Goal: Task Accomplishment & Management: Manage account settings

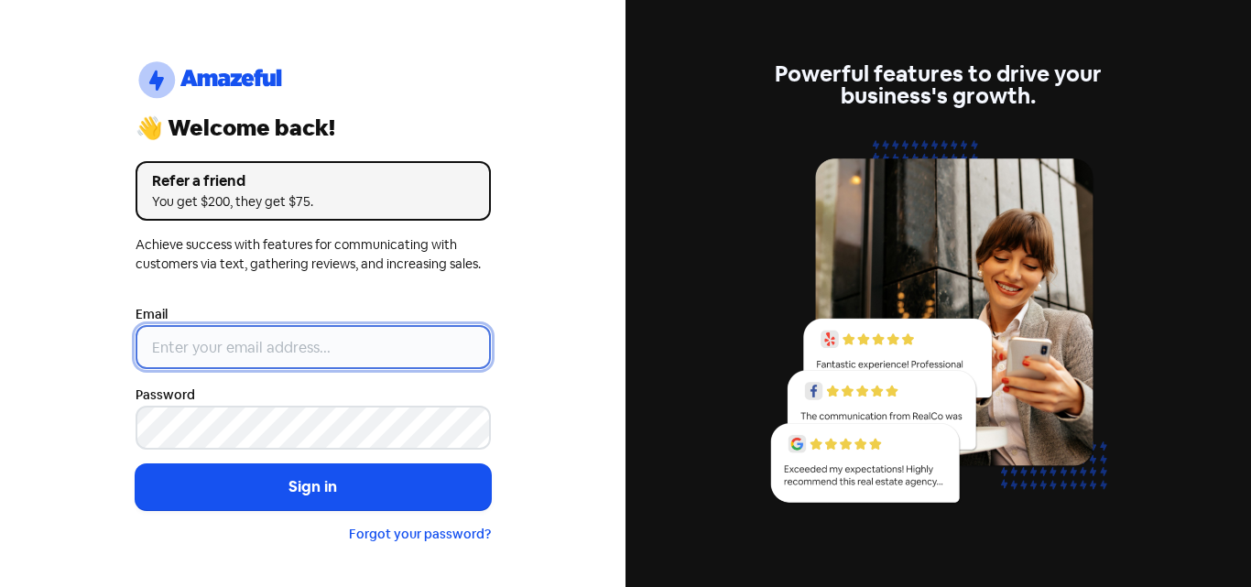
type input "[EMAIL_ADDRESS][DOMAIN_NAME]"
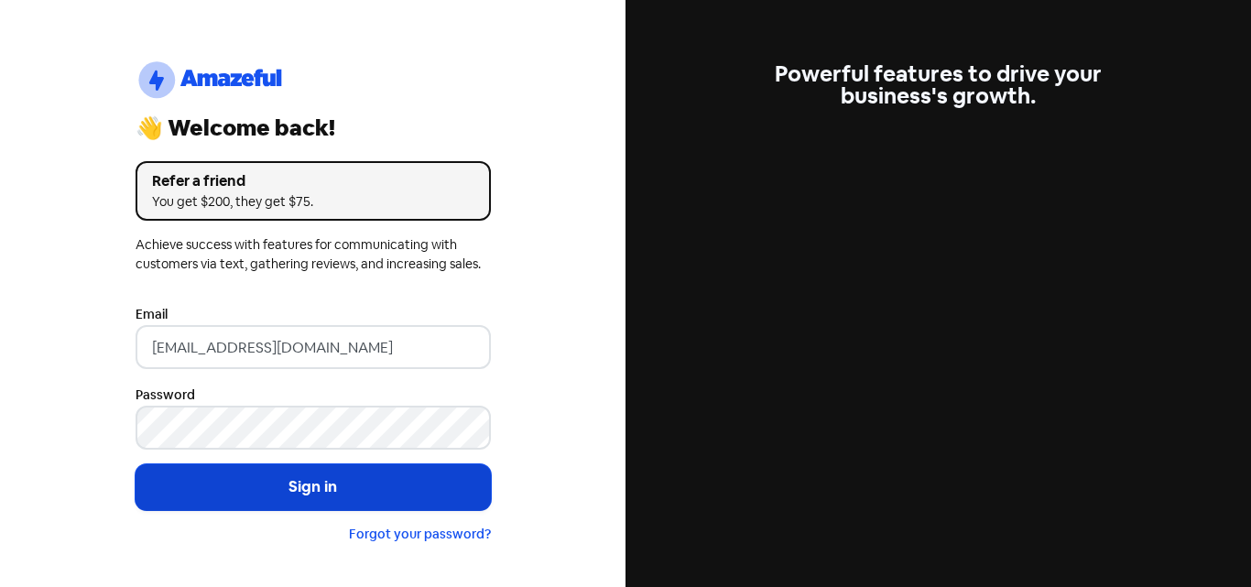
click at [332, 487] on button "Sign in" at bounding box center [312, 487] width 355 height 46
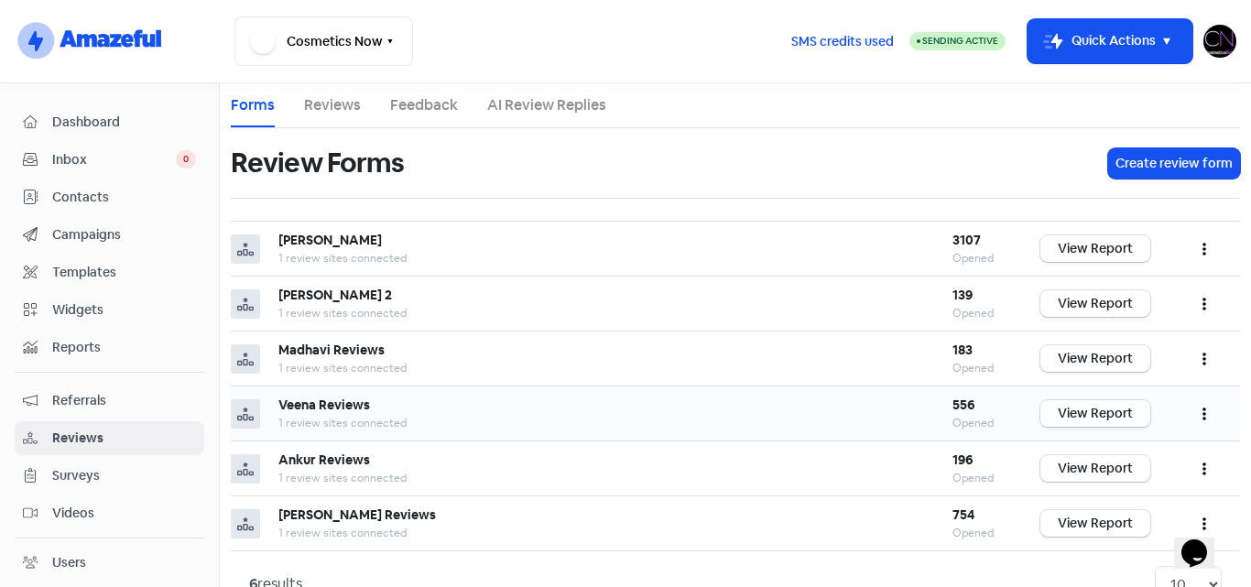
click at [1101, 411] on link "View Report" at bounding box center [1095, 413] width 110 height 27
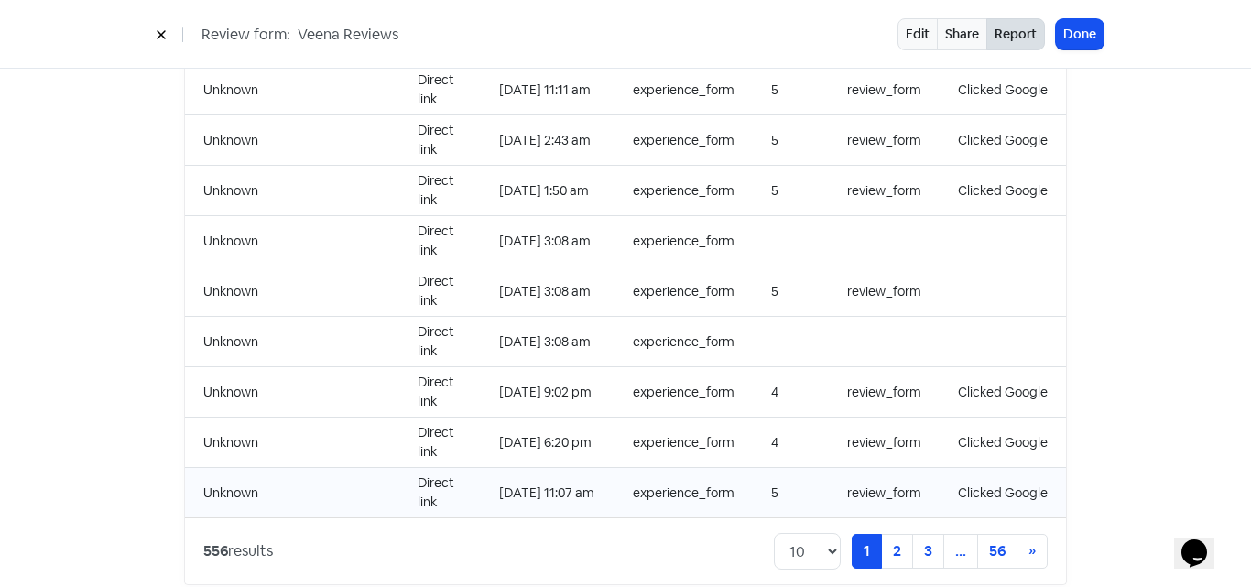
scroll to position [1980, 0]
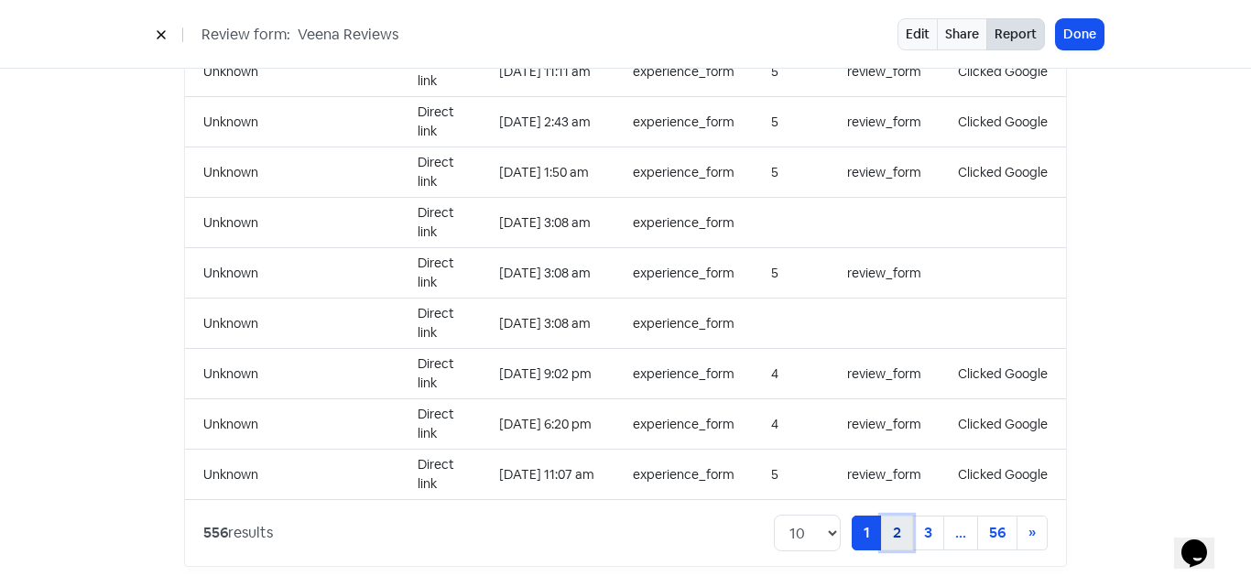
click at [882, 518] on link "2" at bounding box center [897, 532] width 32 height 35
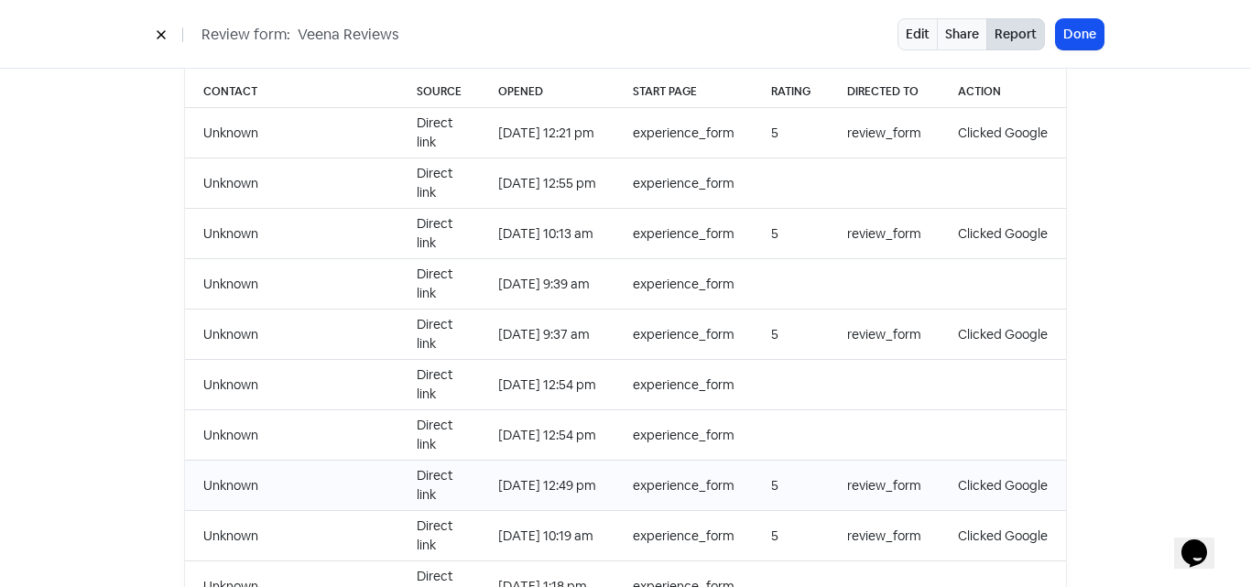
scroll to position [1980, 0]
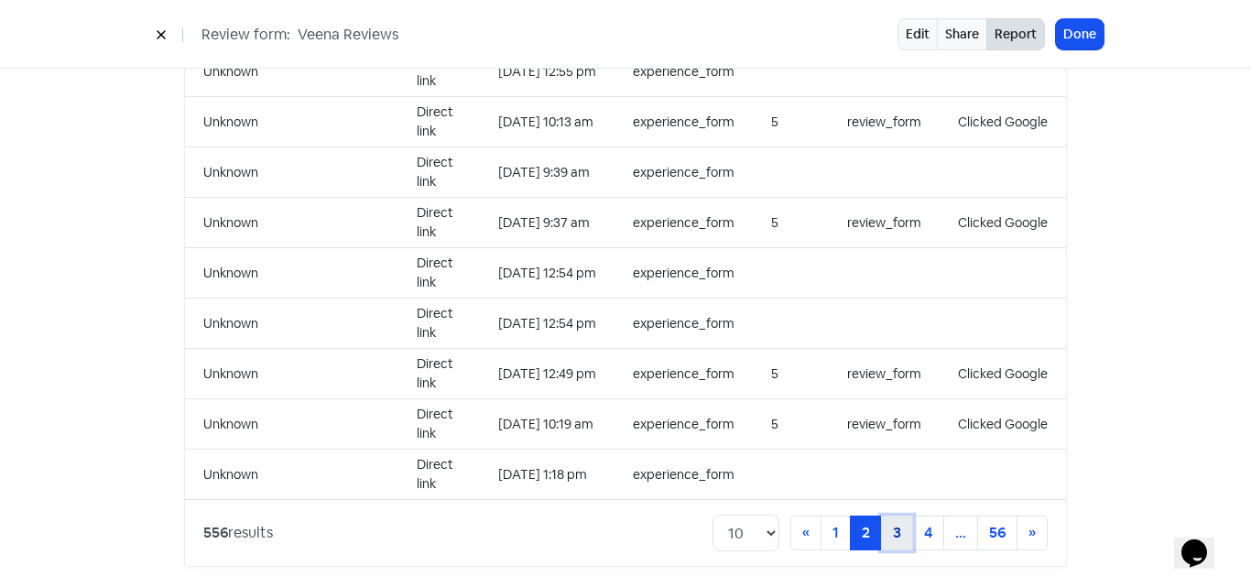
click at [895, 516] on link "3" at bounding box center [897, 532] width 32 height 35
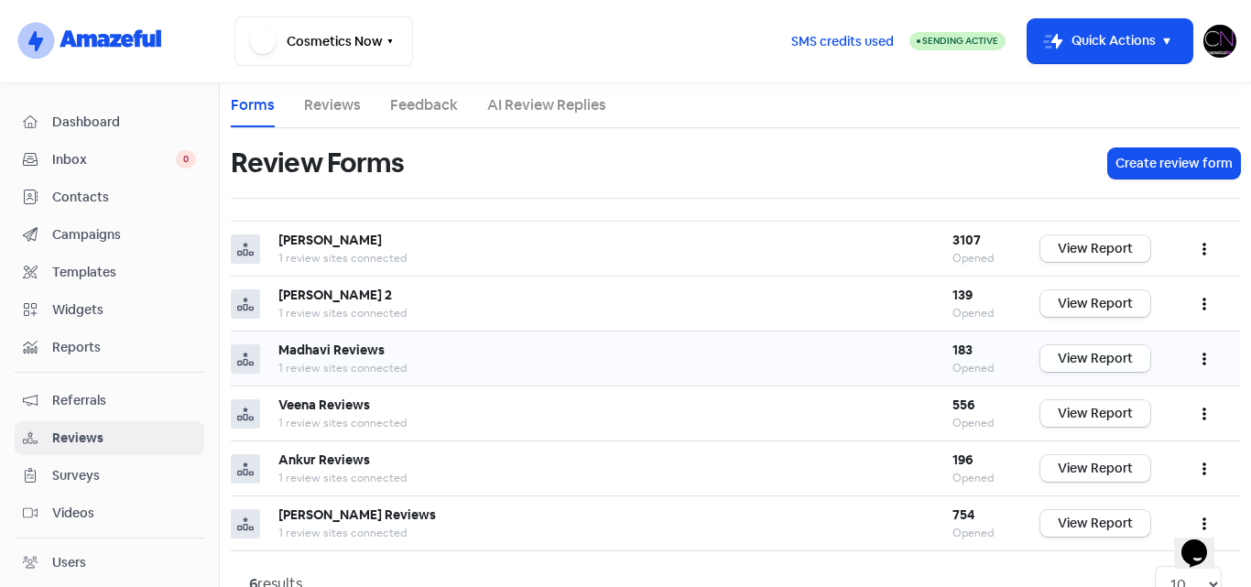
click at [1109, 363] on link "View Report" at bounding box center [1095, 358] width 110 height 27
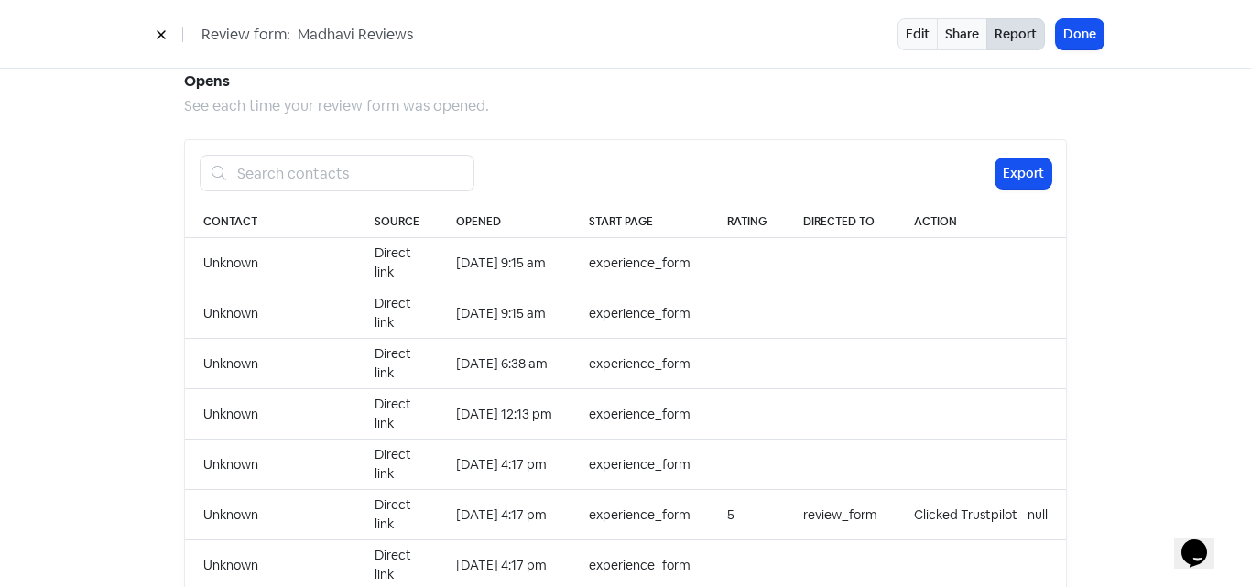
scroll to position [1739, 0]
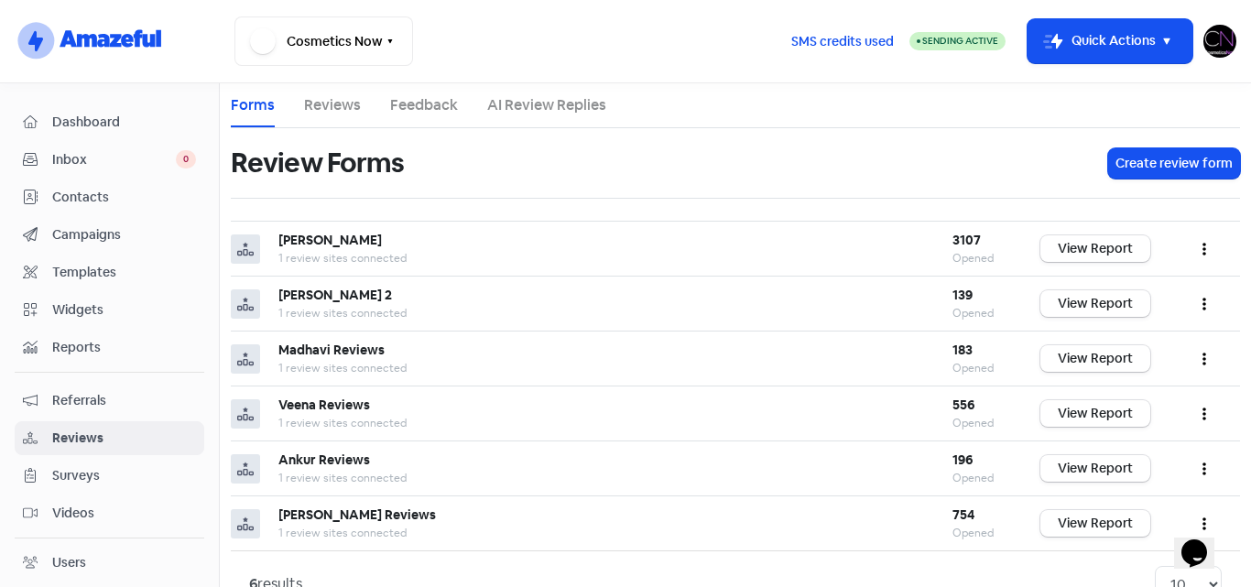
click at [1218, 34] on img at bounding box center [1219, 41] width 33 height 33
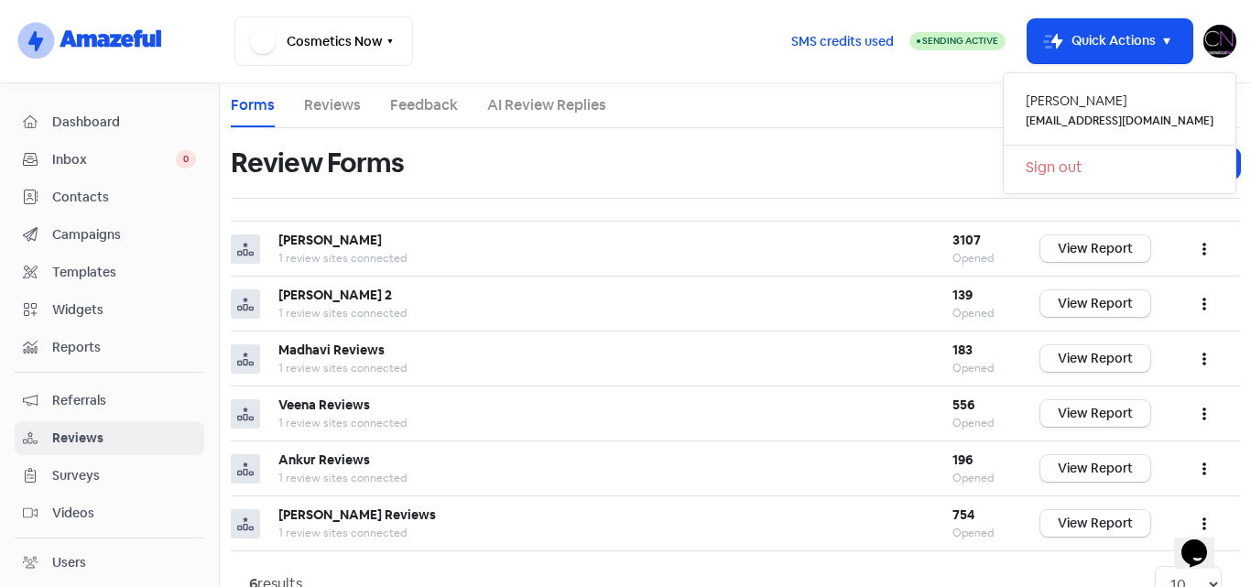
click at [1110, 164] on link "Sign out" at bounding box center [1119, 167] width 232 height 29
